Goal: Complete application form

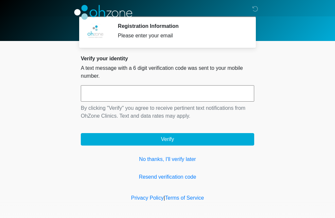
click at [174, 160] on link "No thanks, I'll verify later" at bounding box center [167, 159] width 173 height 8
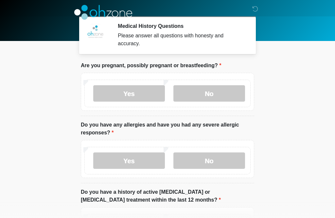
click at [226, 87] on label "No" at bounding box center [209, 93] width 72 height 16
click at [219, 161] on label "No" at bounding box center [209, 160] width 72 height 16
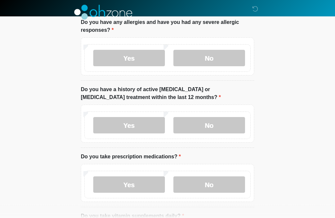
scroll to position [102, 0]
click at [229, 126] on label "No" at bounding box center [209, 125] width 72 height 16
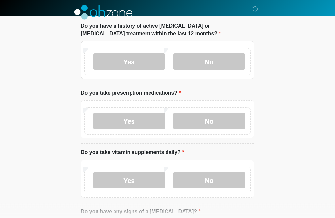
scroll to position [166, 0]
click at [139, 124] on label "Yes" at bounding box center [129, 121] width 72 height 16
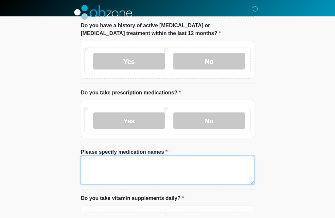
click at [108, 166] on textarea "Please specify medication names" at bounding box center [167, 170] width 173 height 28
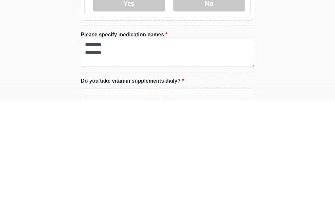
scroll to position [284, 0]
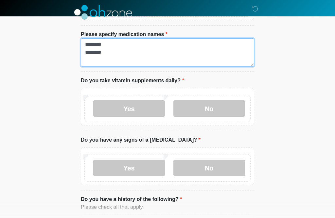
type textarea "******** ********"
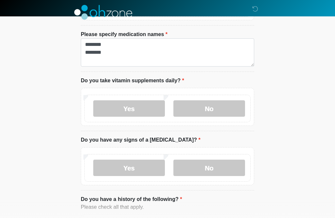
click at [143, 105] on label "Yes" at bounding box center [129, 108] width 72 height 16
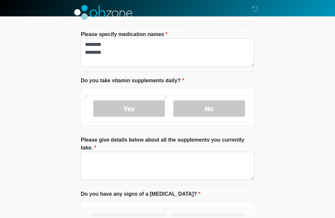
click at [216, 107] on label "No" at bounding box center [209, 108] width 72 height 16
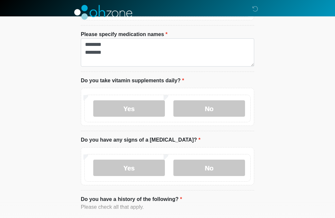
click at [216, 169] on label "No" at bounding box center [209, 167] width 72 height 16
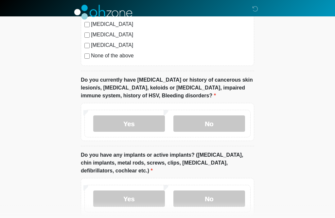
scroll to position [565, 0]
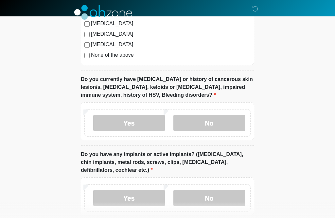
click at [212, 122] on label "No" at bounding box center [209, 123] width 72 height 16
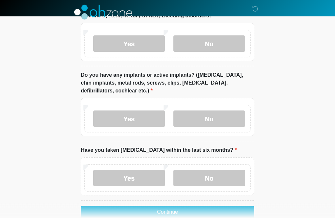
scroll to position [646, 0]
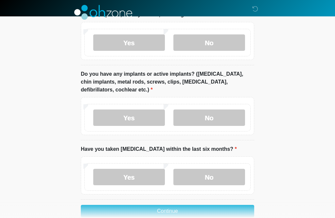
click at [145, 118] on label "Yes" at bounding box center [129, 117] width 72 height 16
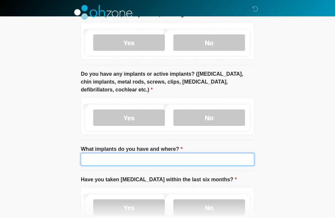
click at [104, 157] on input "What implants do you have and where?" at bounding box center [167, 159] width 173 height 12
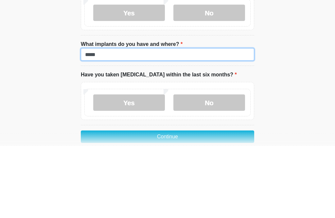
scroll to position [684, 0]
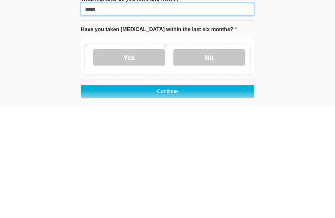
type input "*****"
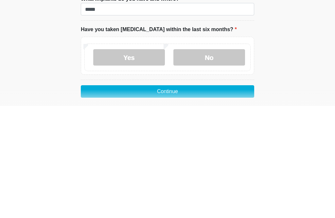
click at [211, 161] on label "No" at bounding box center [209, 169] width 72 height 16
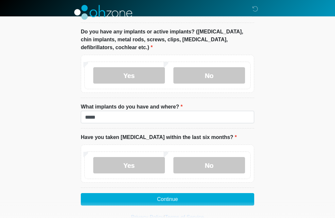
click at [174, 196] on button "Continue" at bounding box center [167, 199] width 173 height 12
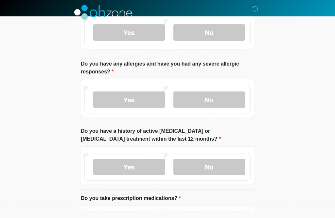
scroll to position [0, 0]
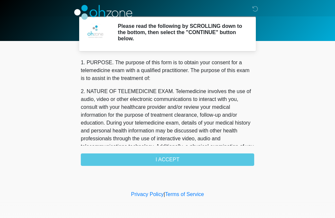
click at [241, 201] on div "Privacy Policy | Terms of Service" at bounding box center [167, 203] width 335 height 27
click at [173, 157] on div "1. PURPOSE. The purpose of this form is to obtain your consent for a telemedici…" at bounding box center [167, 112] width 173 height 107
click at [170, 161] on div "1. PURPOSE. The purpose of this form is to obtain your consent for a telemedici…" at bounding box center [167, 112] width 173 height 107
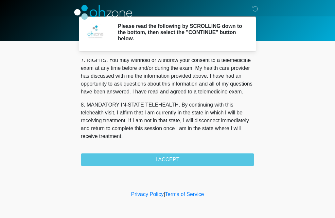
click at [165, 160] on button "I ACCEPT" at bounding box center [167, 159] width 173 height 12
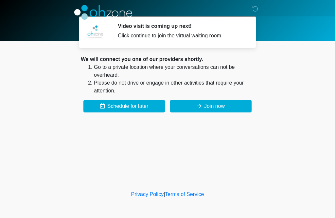
click at [206, 107] on button "Join now" at bounding box center [210, 106] width 81 height 12
